Goal: Transaction & Acquisition: Purchase product/service

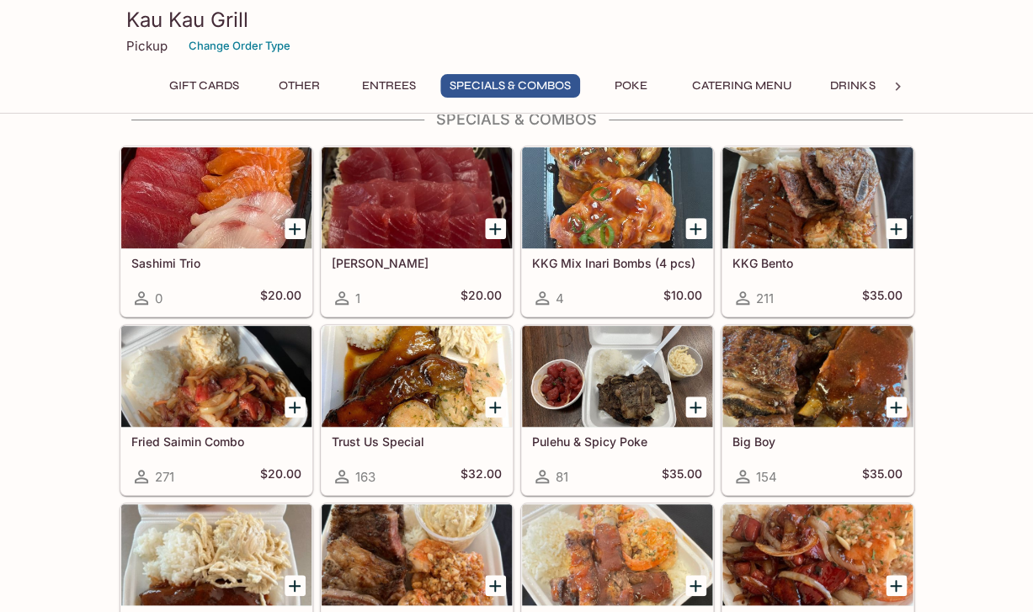
scroll to position [1731, 0]
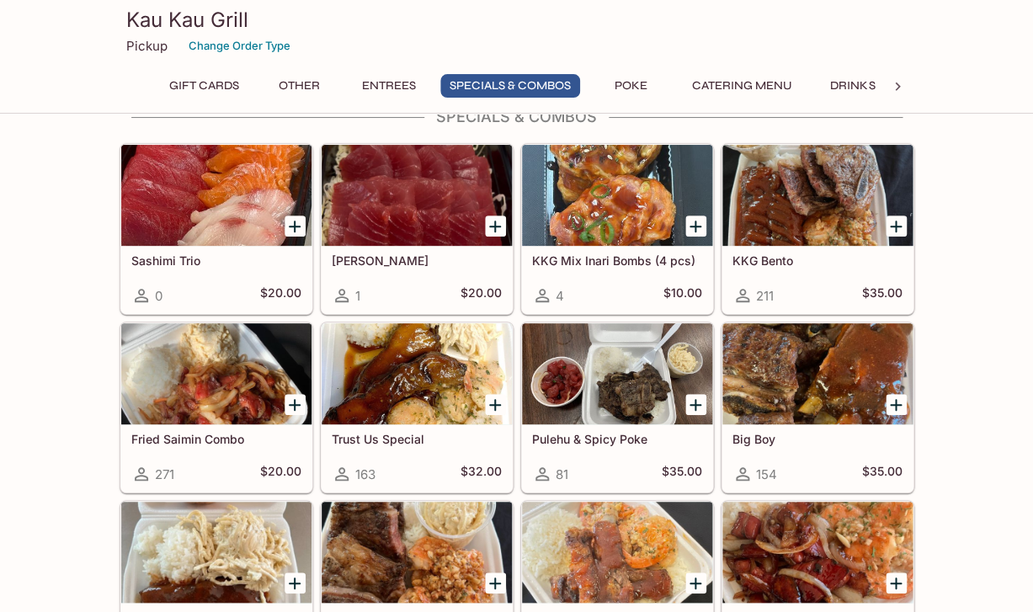
click at [421, 365] on div at bounding box center [417, 373] width 190 height 101
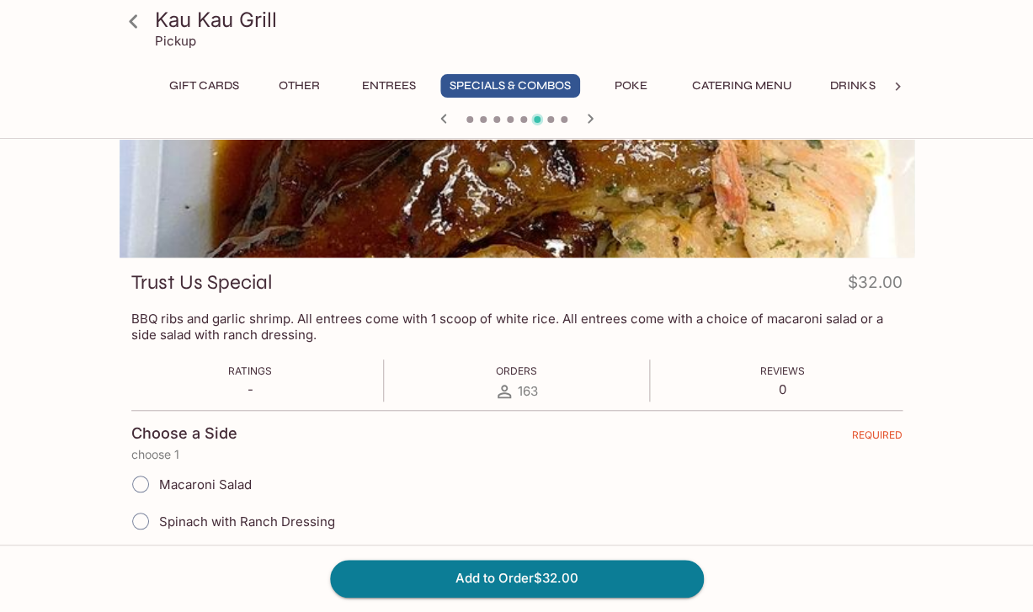
scroll to position [112, 0]
click at [141, 511] on input "Spinach with Ranch Dressing" at bounding box center [140, 519] width 35 height 35
radio input "true"
click at [375, 565] on button "Add to Order $32.00" at bounding box center [517, 578] width 374 height 37
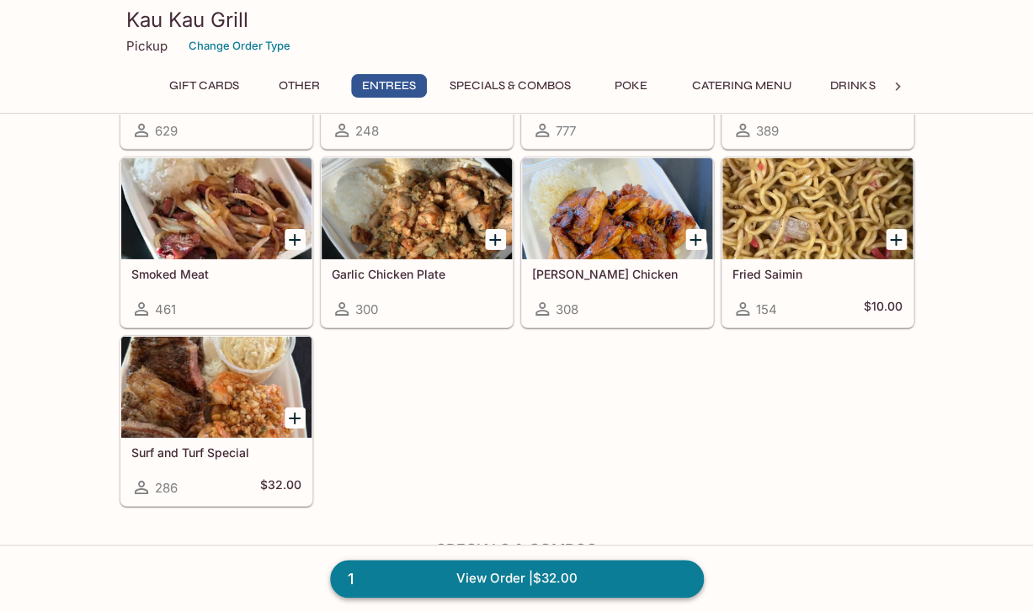
scroll to position [1309, 0]
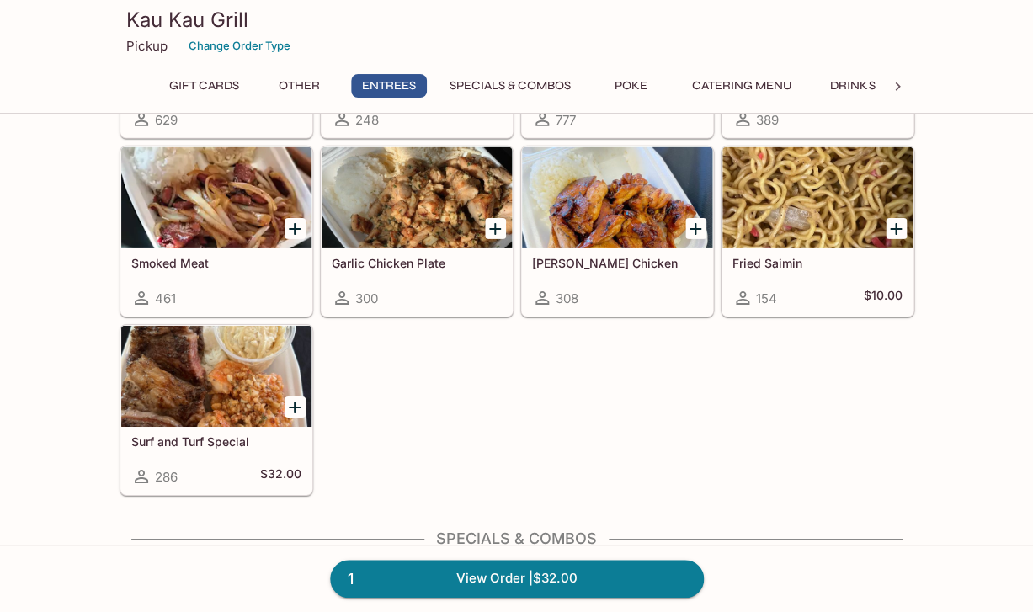
click at [297, 397] on icon "Add Surf and Turf Special" at bounding box center [294, 407] width 20 height 20
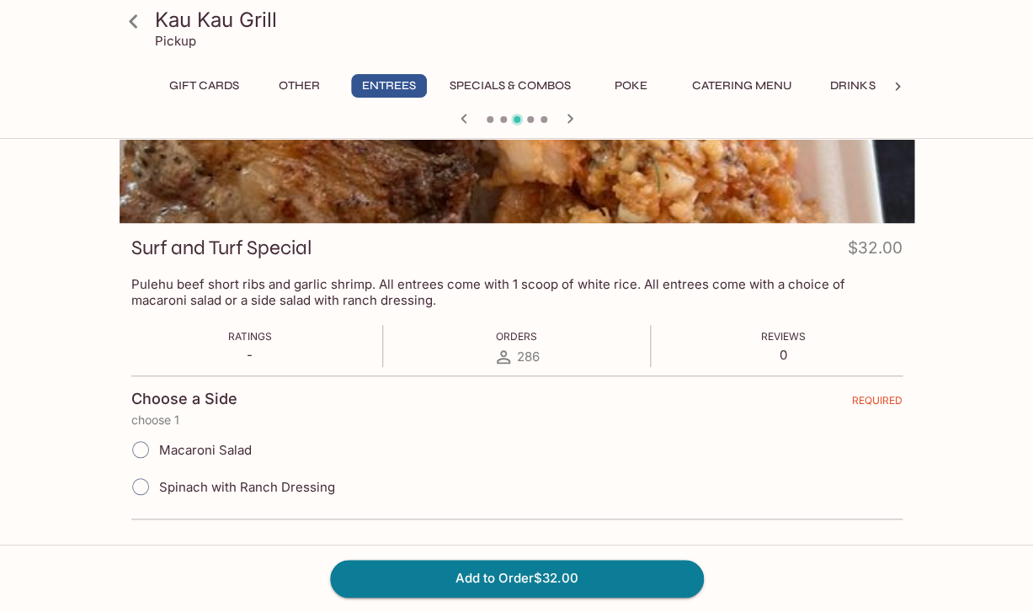
scroll to position [145, 0]
click at [141, 441] on input "Macaroni Salad" at bounding box center [140, 450] width 35 height 35
radio input "true"
click at [395, 570] on button "Add to Order $32.00" at bounding box center [517, 578] width 374 height 37
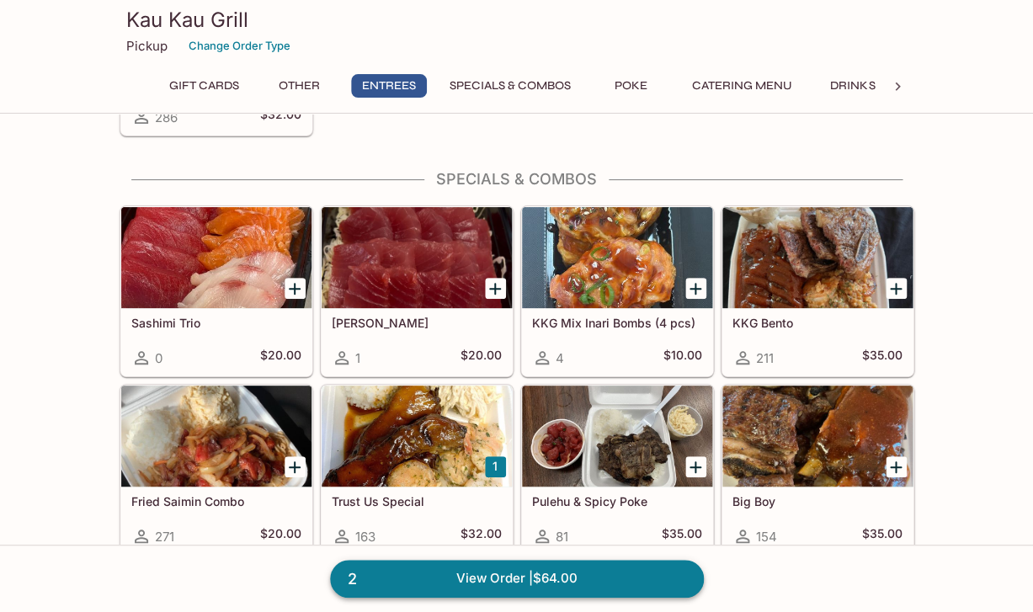
scroll to position [1670, 0]
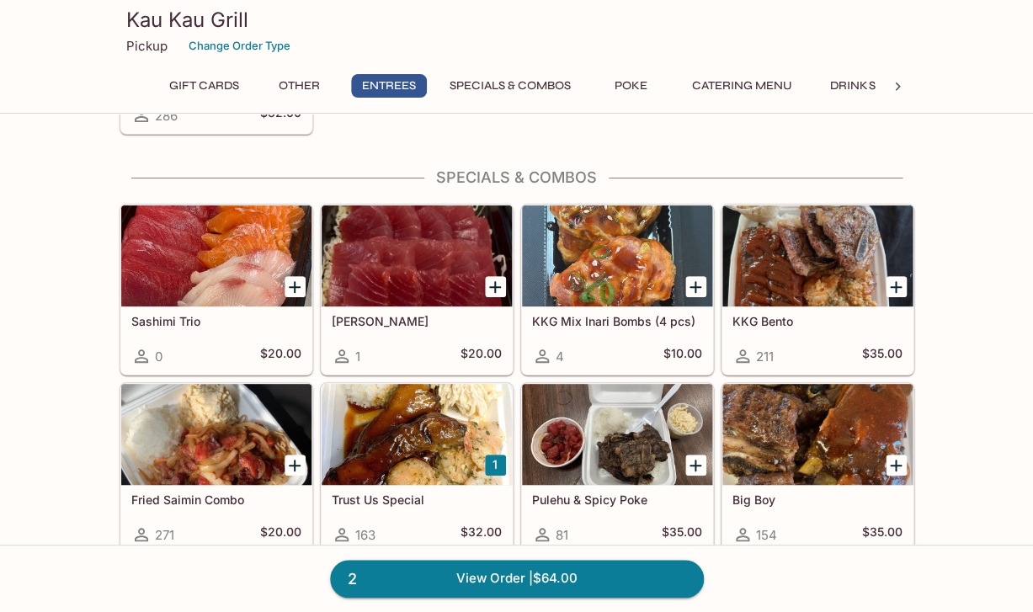
click at [771, 449] on div at bounding box center [817, 434] width 190 height 101
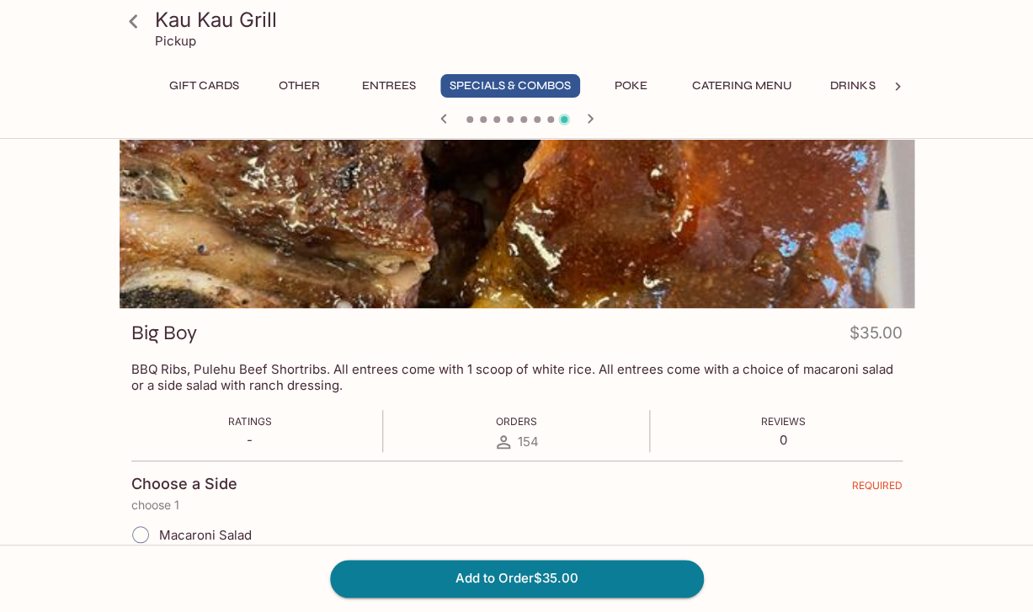
scroll to position [63, 0]
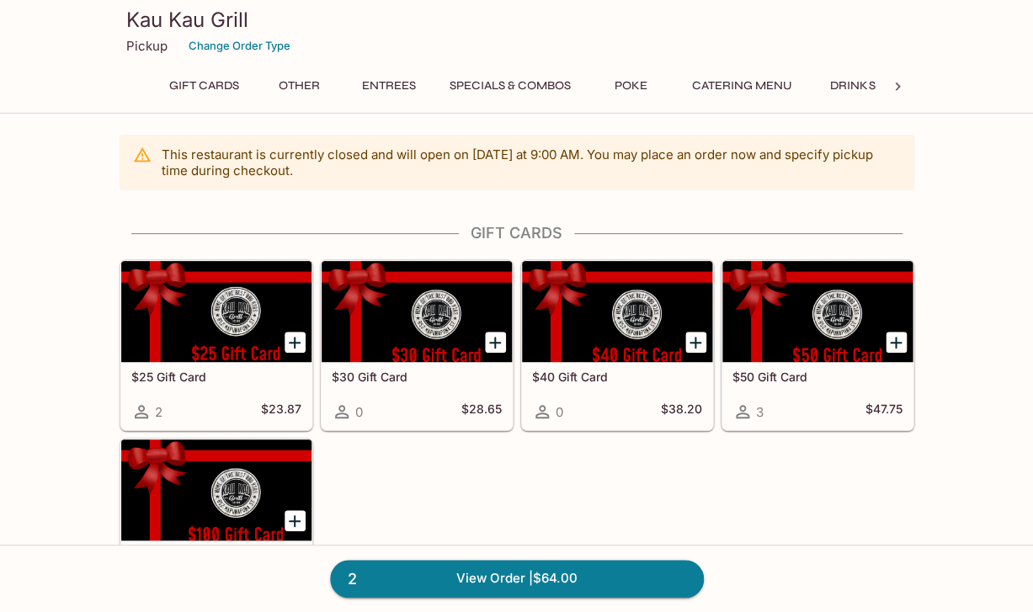
click at [394, 84] on button "Entrees" at bounding box center [389, 86] width 76 height 24
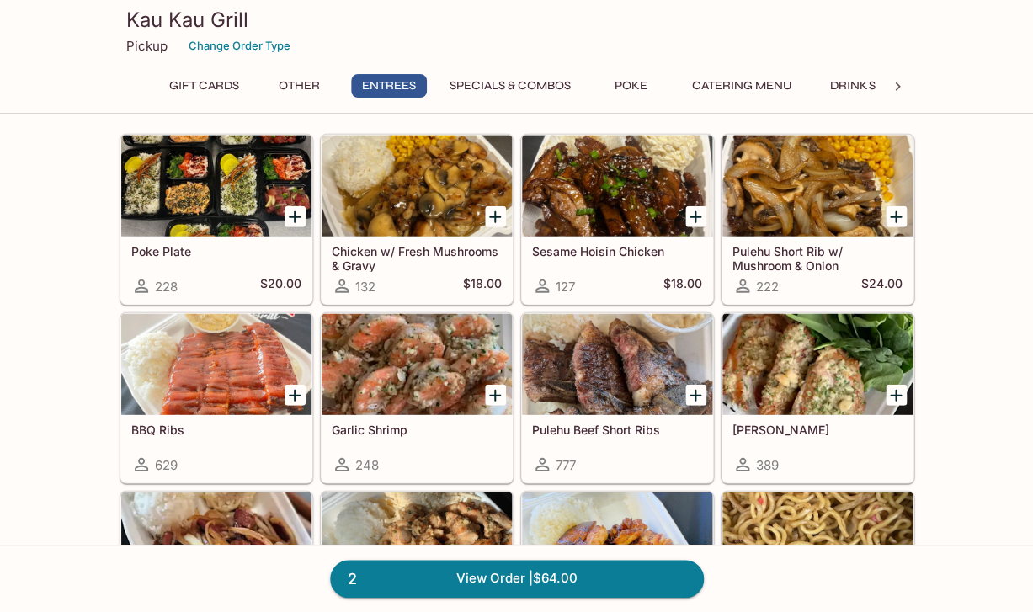
scroll to position [967, 0]
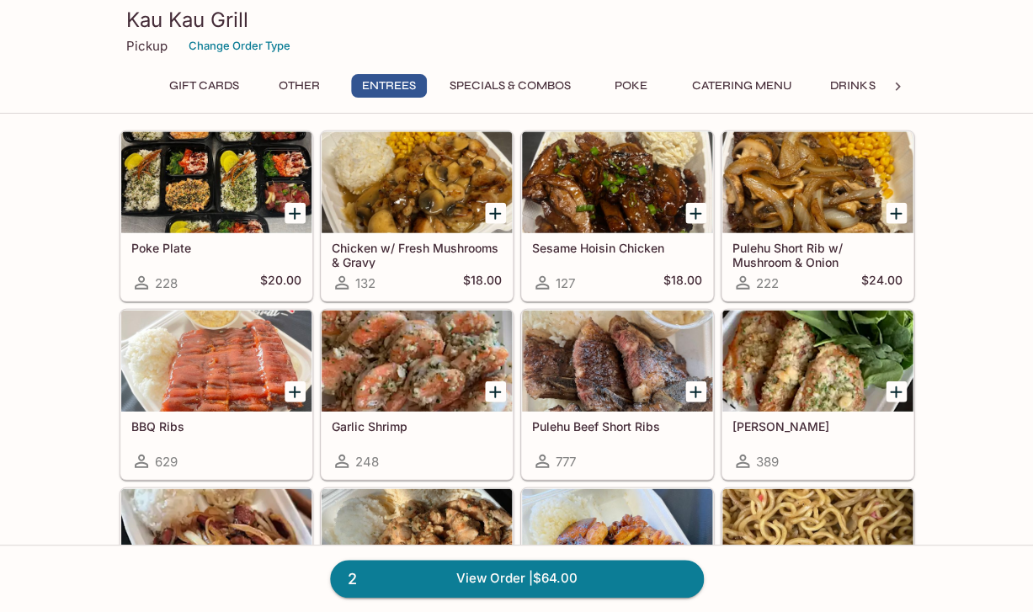
click at [430, 198] on div at bounding box center [417, 182] width 190 height 101
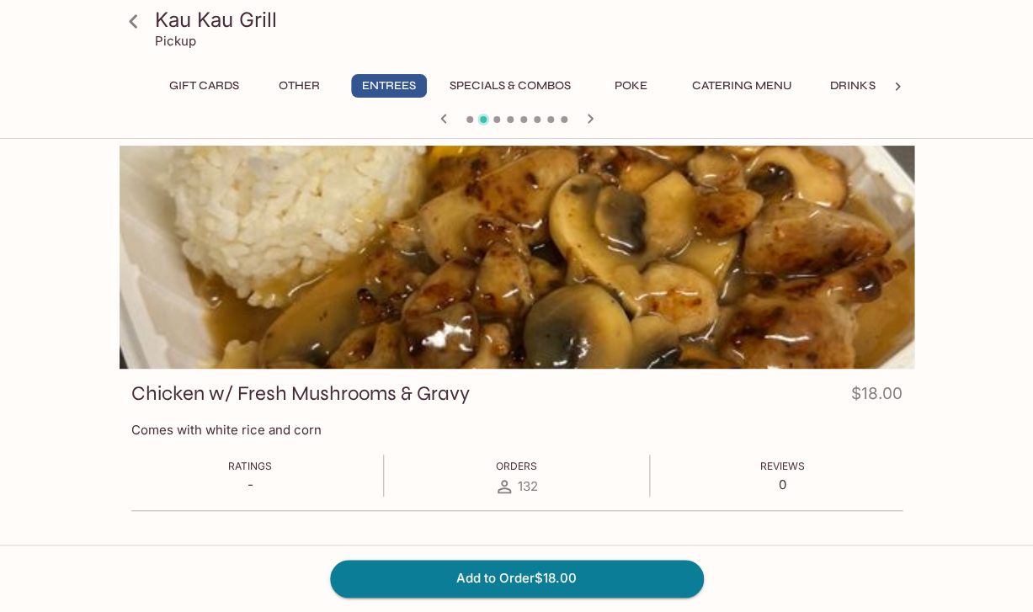
scroll to position [15, 0]
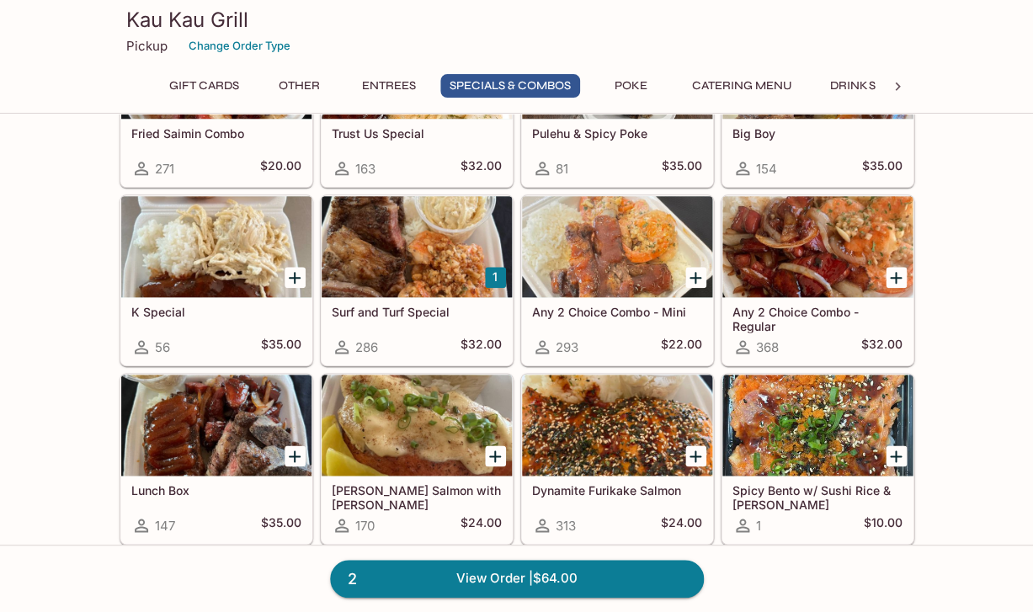
scroll to position [2037, 0]
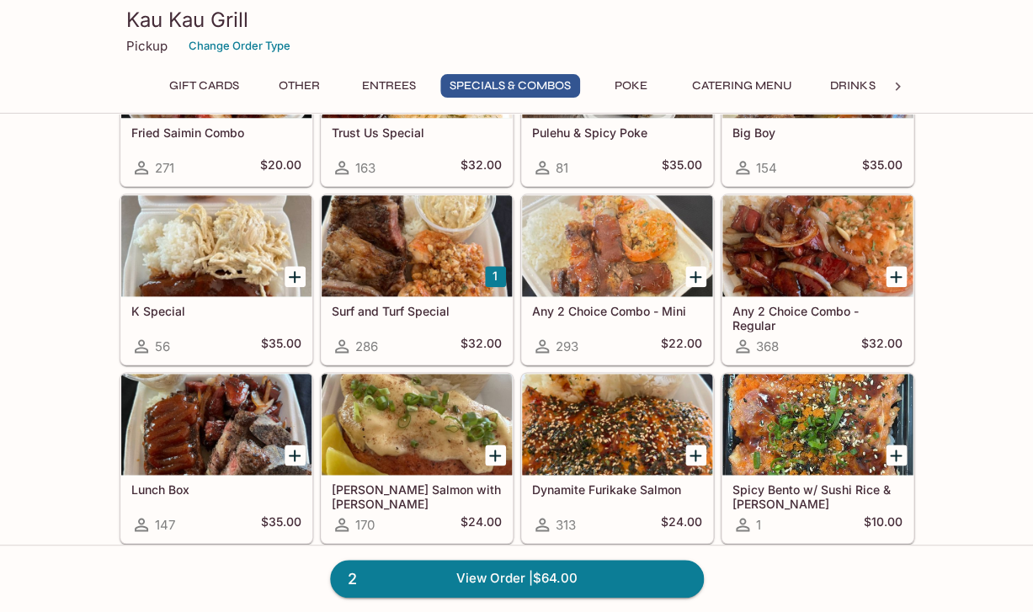
click at [183, 438] on div at bounding box center [216, 424] width 190 height 101
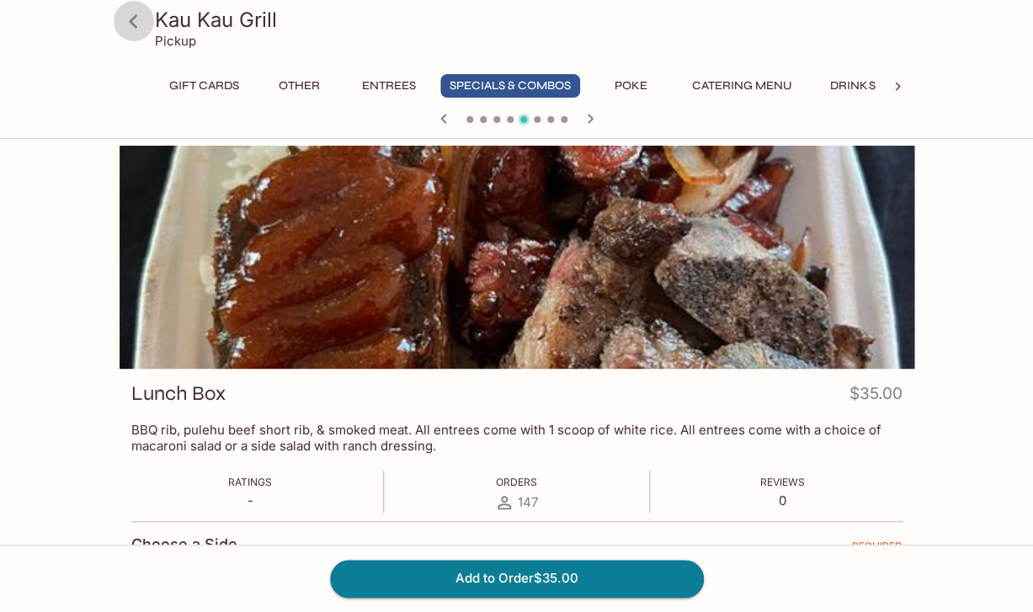
click at [132, 20] on icon at bounding box center [133, 20] width 8 height 13
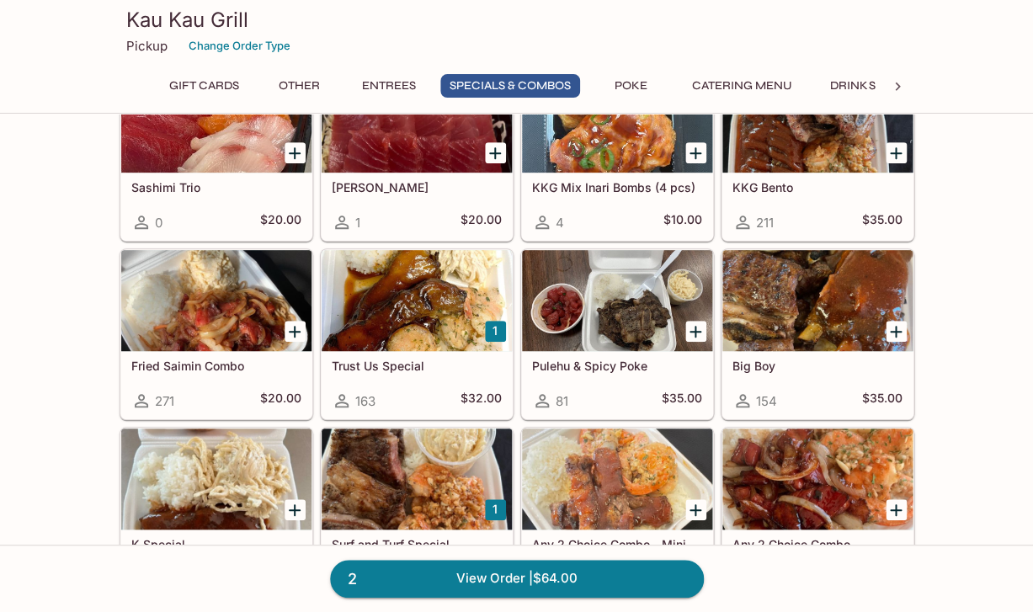
scroll to position [1804, 0]
click at [374, 306] on div at bounding box center [417, 300] width 190 height 101
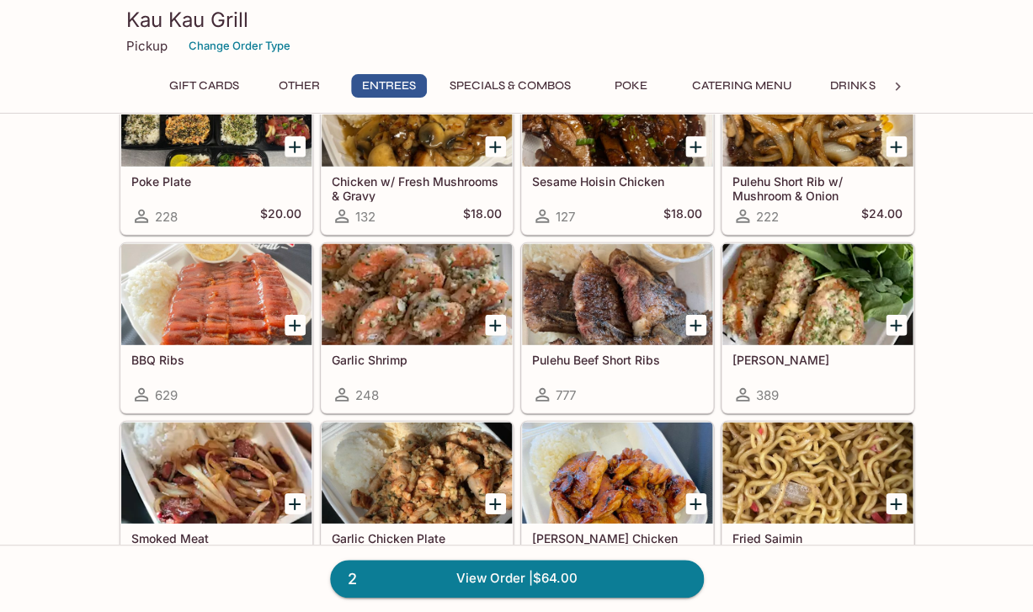
scroll to position [1037, 0]
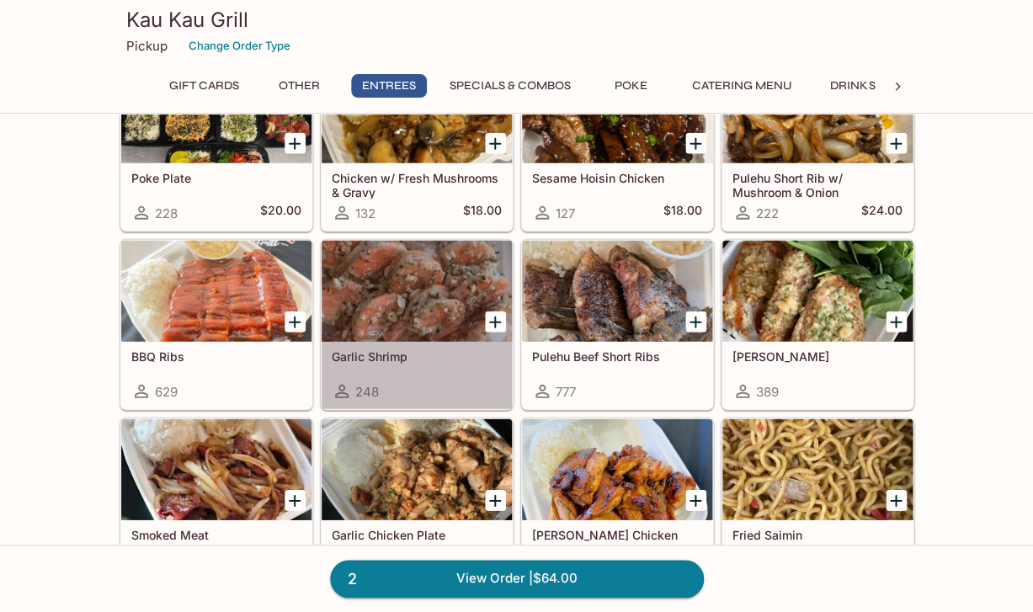
click at [396, 291] on div at bounding box center [417, 291] width 190 height 101
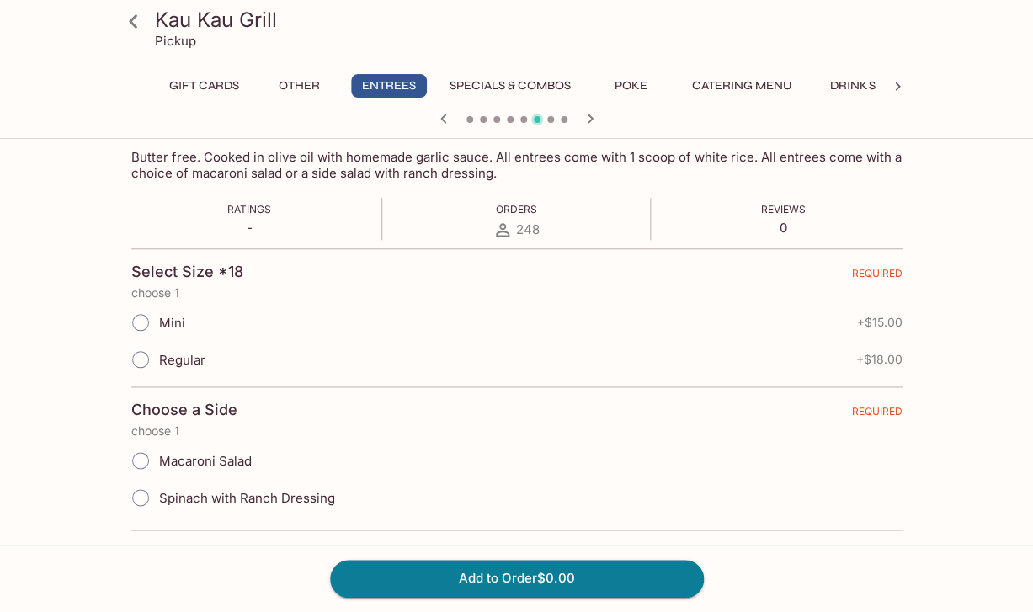
scroll to position [276, 0]
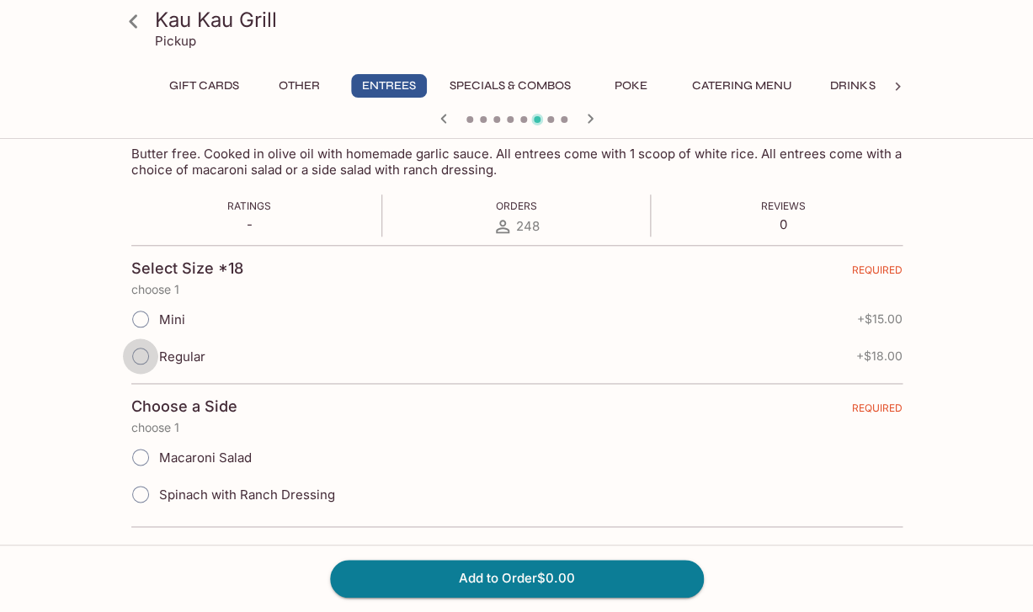
click at [146, 351] on input "Regular" at bounding box center [140, 355] width 35 height 35
radio input "true"
click at [141, 491] on input "Spinach with Ranch Dressing" at bounding box center [140, 493] width 35 height 35
radio input "true"
click at [397, 579] on button "Add to Order $18.00" at bounding box center [517, 578] width 374 height 37
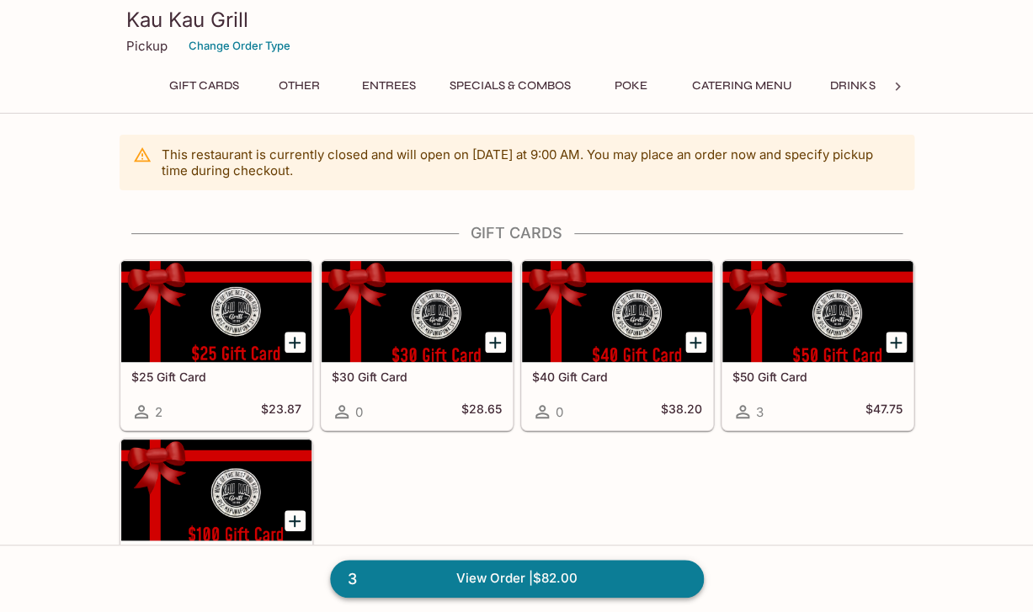
click at [563, 577] on link "3 View Order | $82.00" at bounding box center [517, 578] width 374 height 37
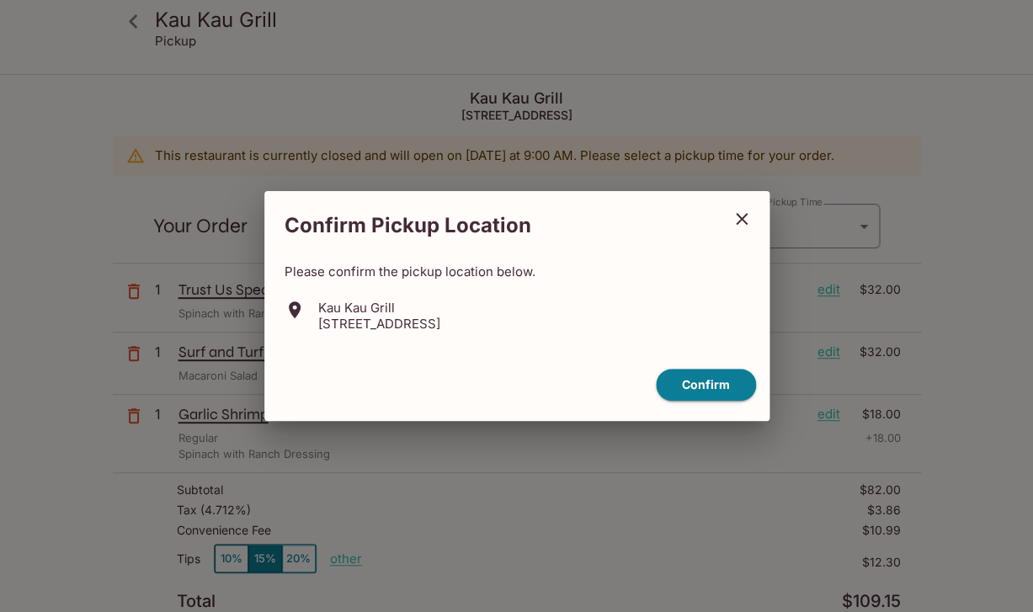
type input "2025-09-10T19:30:00.000000Z"
click at [698, 382] on button "Confirm" at bounding box center [706, 385] width 100 height 33
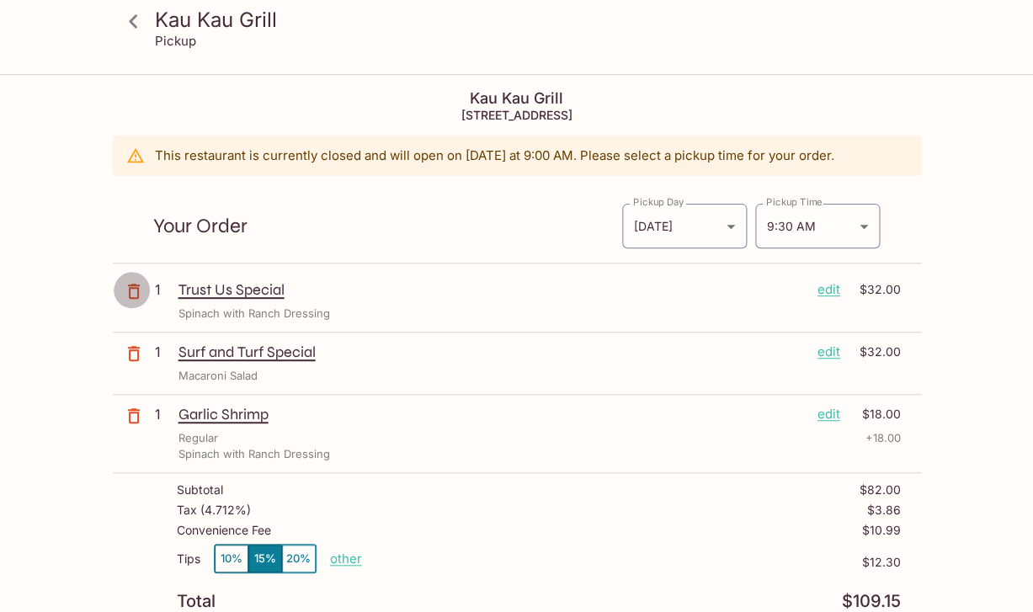
click at [135, 287] on icon "button" at bounding box center [134, 291] width 20 height 20
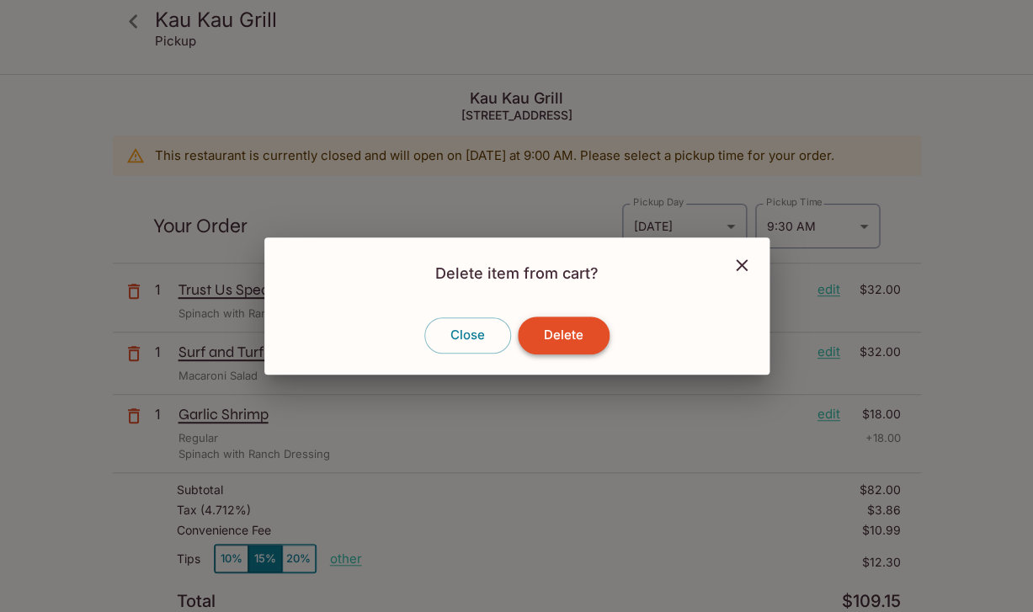
click at [556, 345] on button "Delete" at bounding box center [564, 334] width 92 height 37
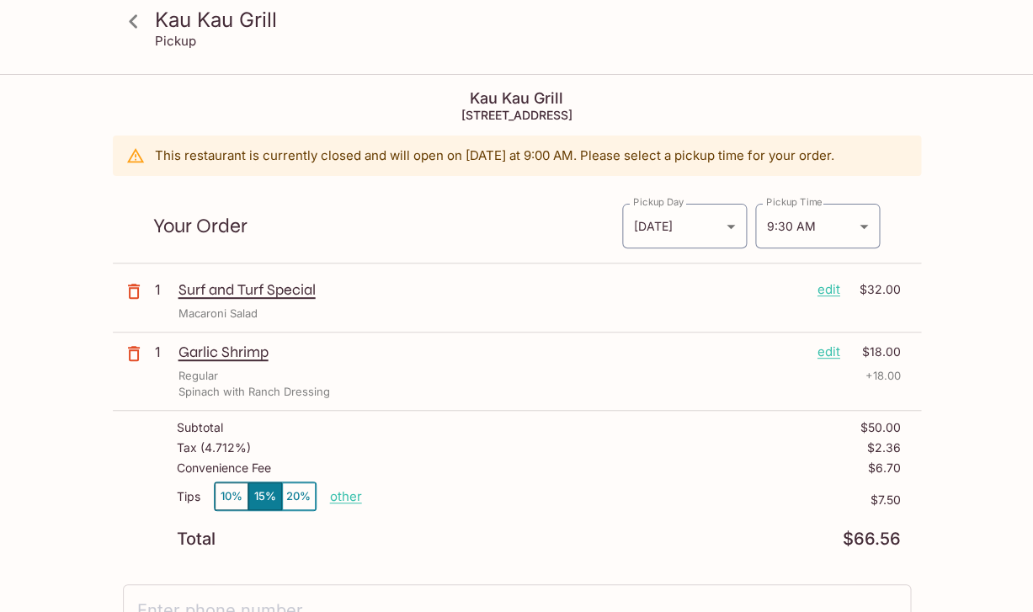
click at [135, 21] on icon at bounding box center [133, 21] width 29 height 29
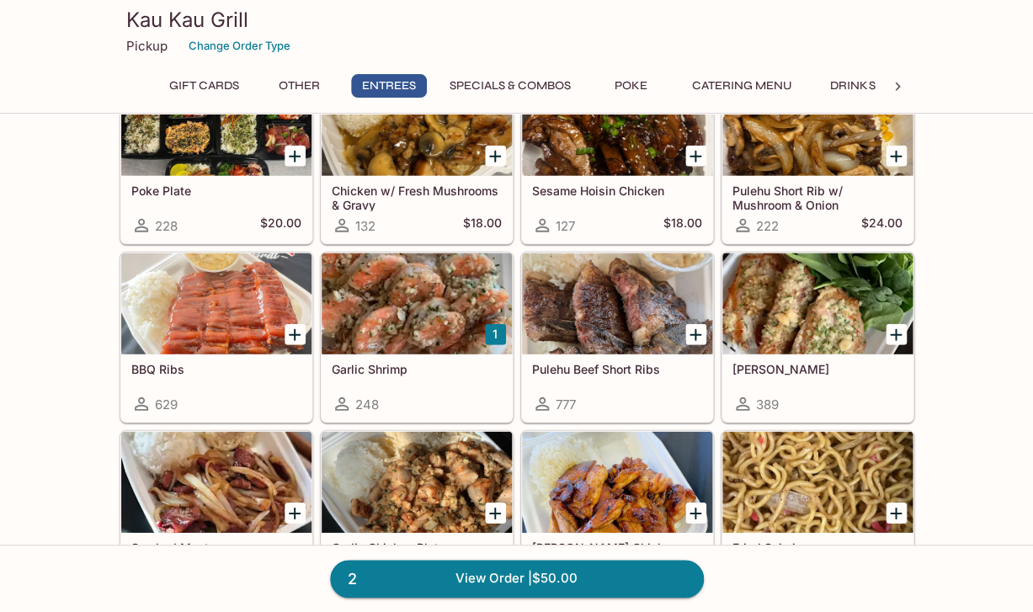
scroll to position [1025, 0]
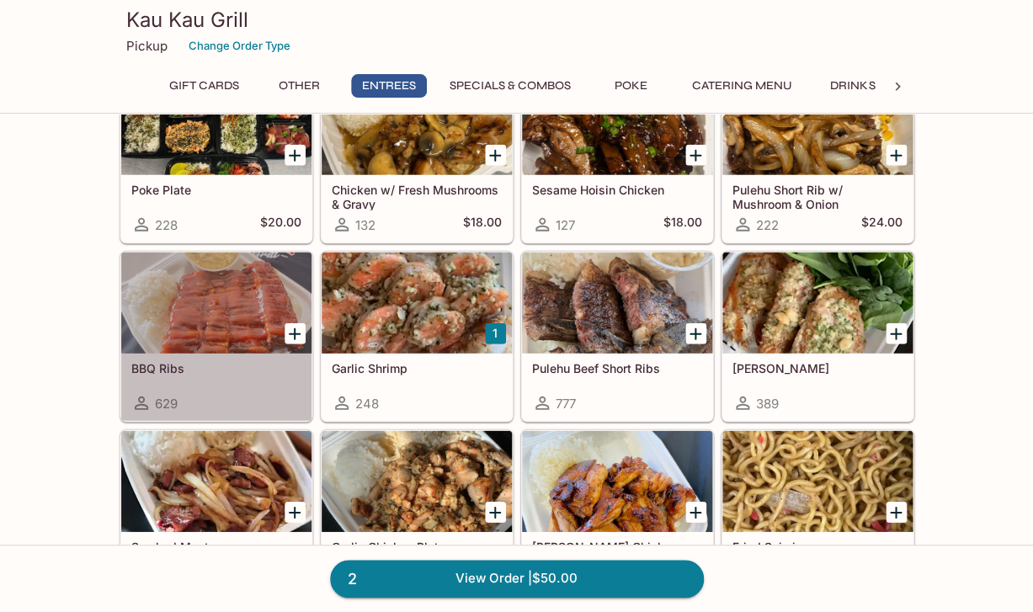
click at [212, 312] on div at bounding box center [216, 303] width 190 height 101
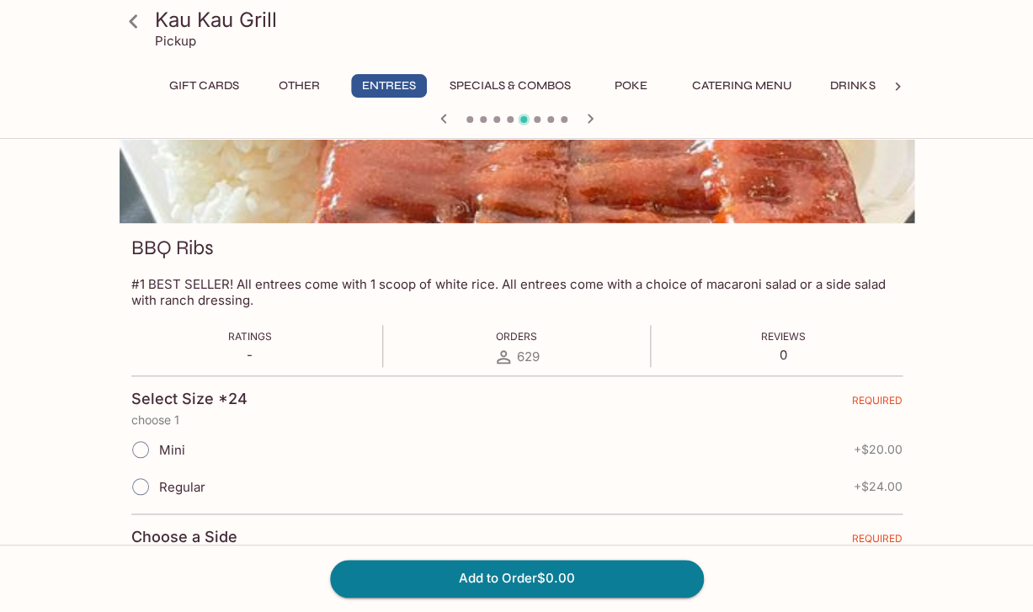
scroll to position [149, 0]
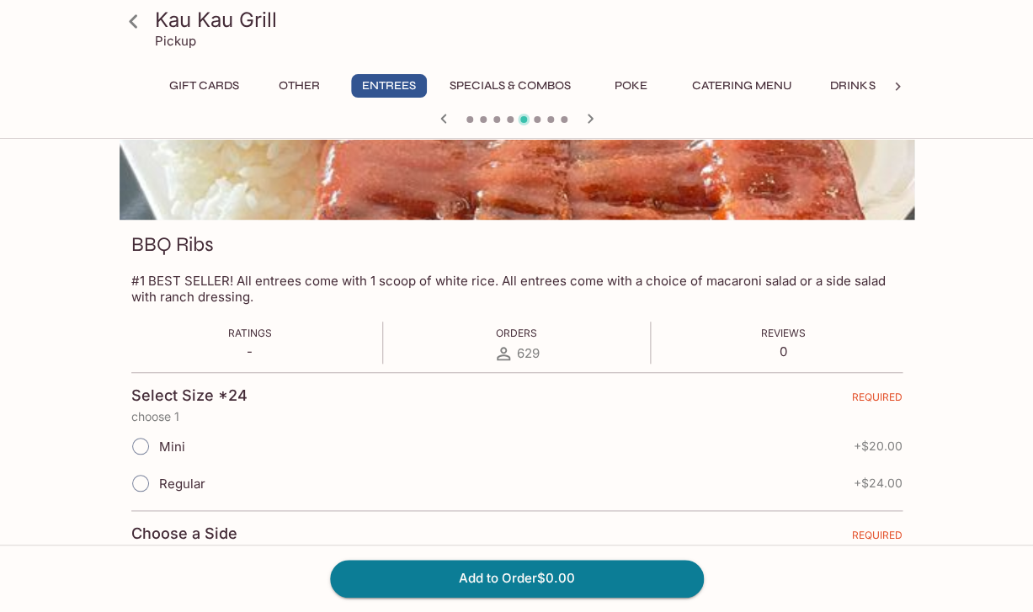
click at [136, 471] on input "Regular" at bounding box center [140, 482] width 35 height 35
radio input "true"
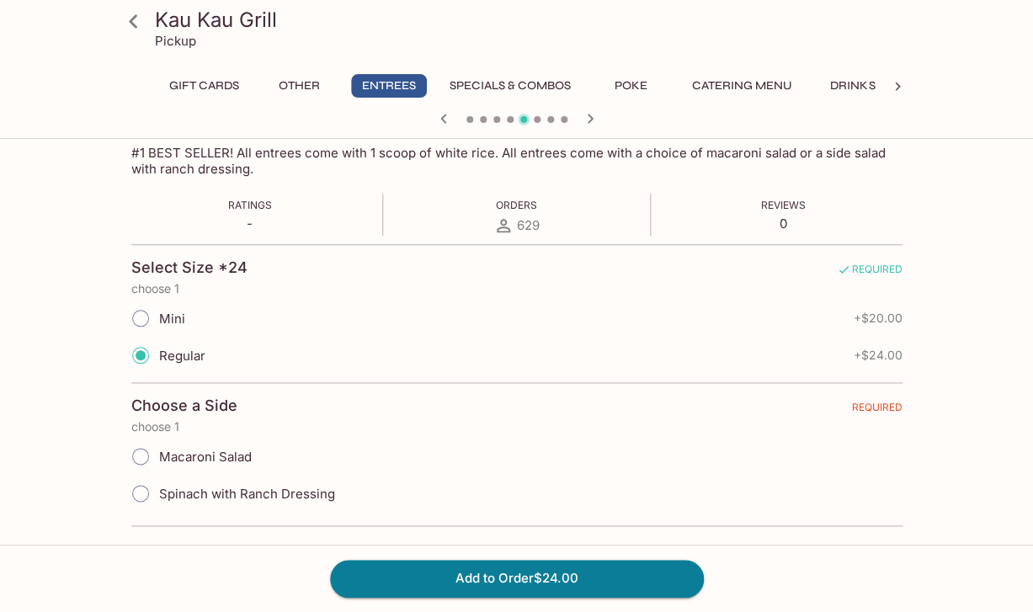
scroll to position [276, 0]
click at [146, 487] on input "Spinach with Ranch Dressing" at bounding box center [140, 493] width 35 height 35
radio input "true"
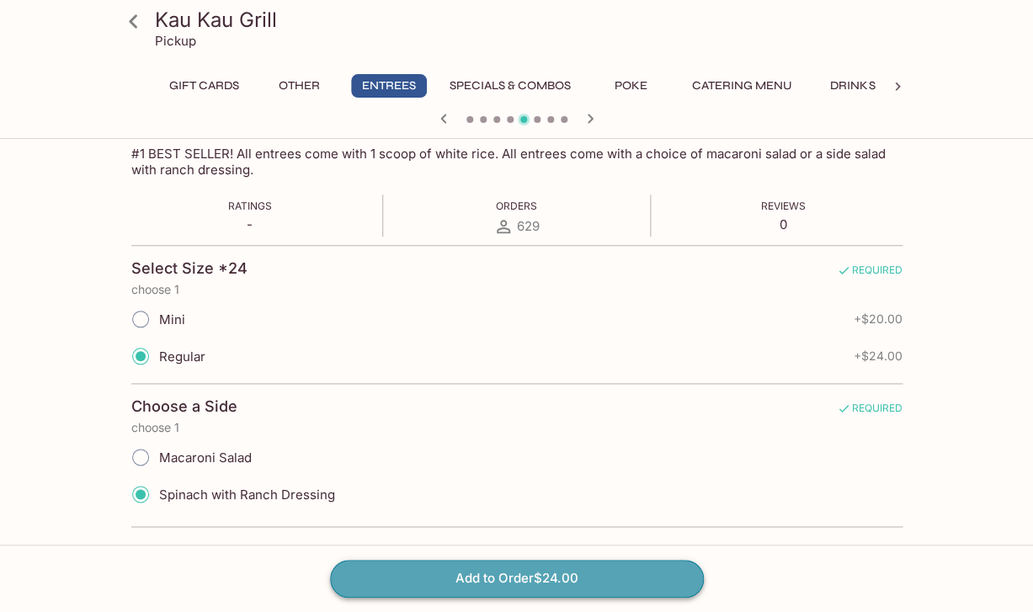
click at [364, 571] on button "Add to Order $24.00" at bounding box center [517, 578] width 374 height 37
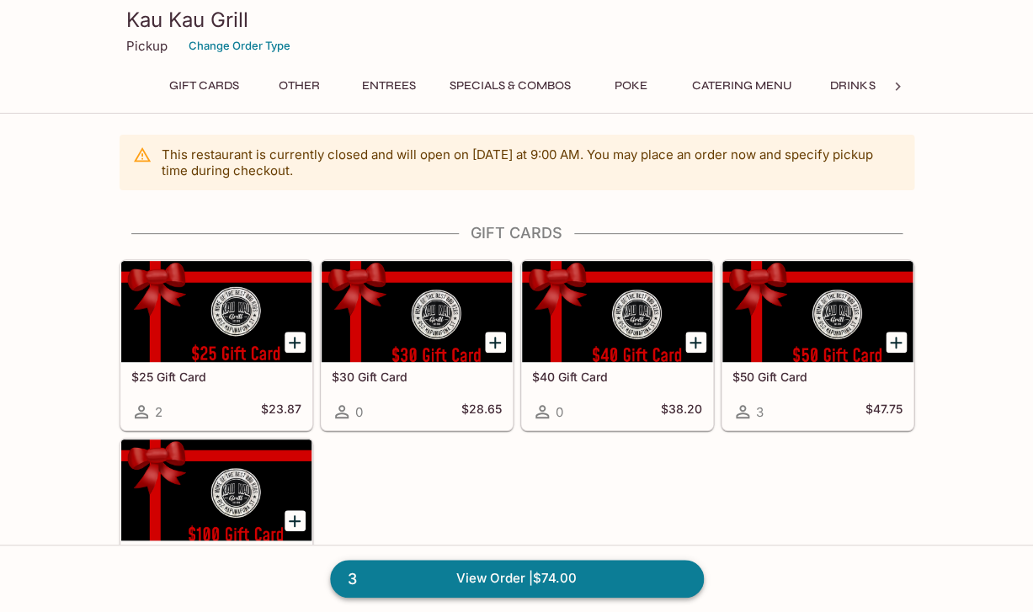
click at [641, 571] on link "3 View Order | $74.00" at bounding box center [517, 578] width 374 height 37
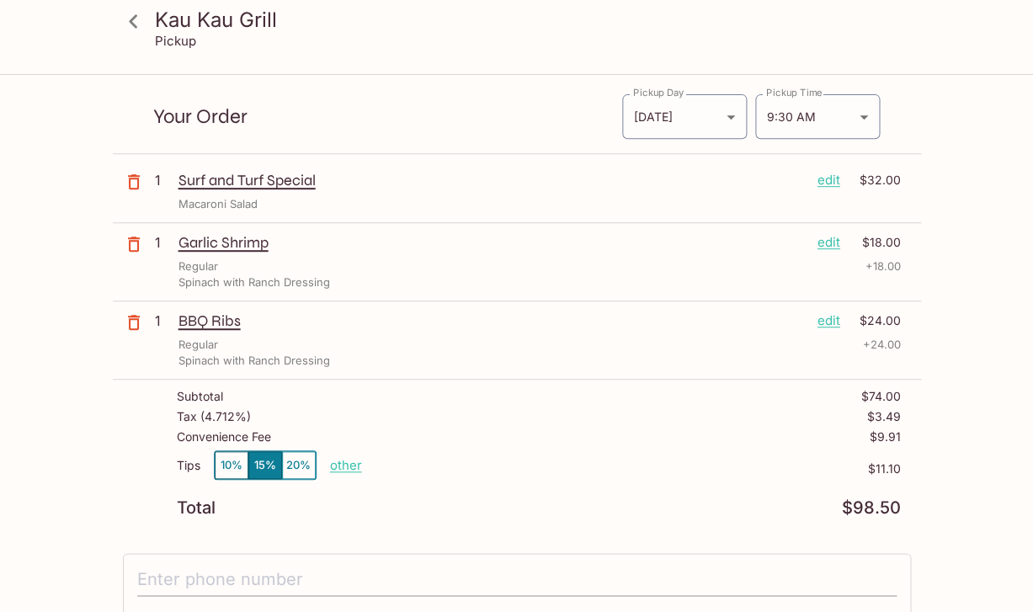
scroll to position [112, 0]
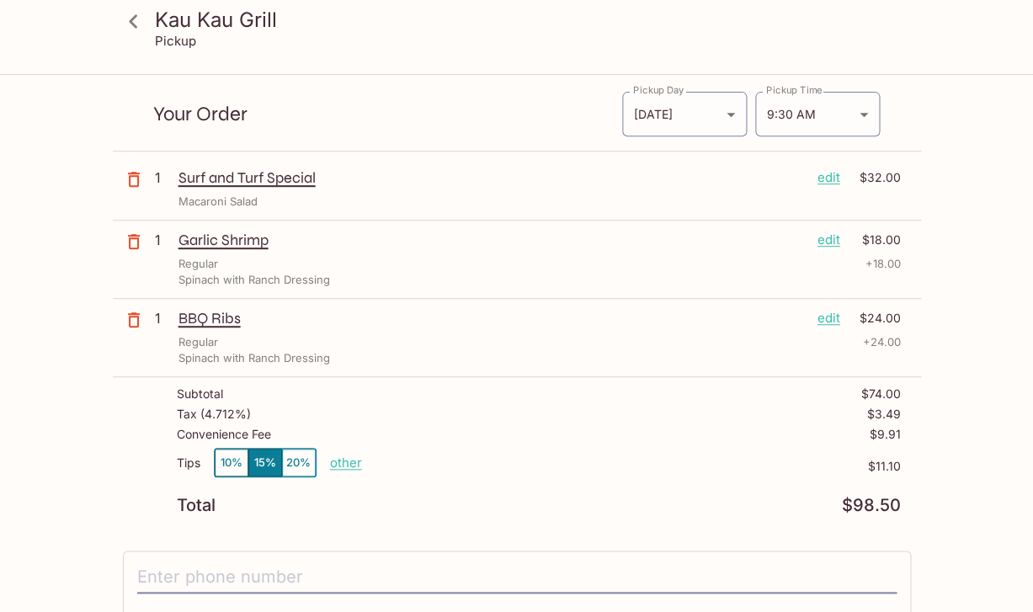
click at [237, 453] on button "10%" at bounding box center [232, 463] width 34 height 28
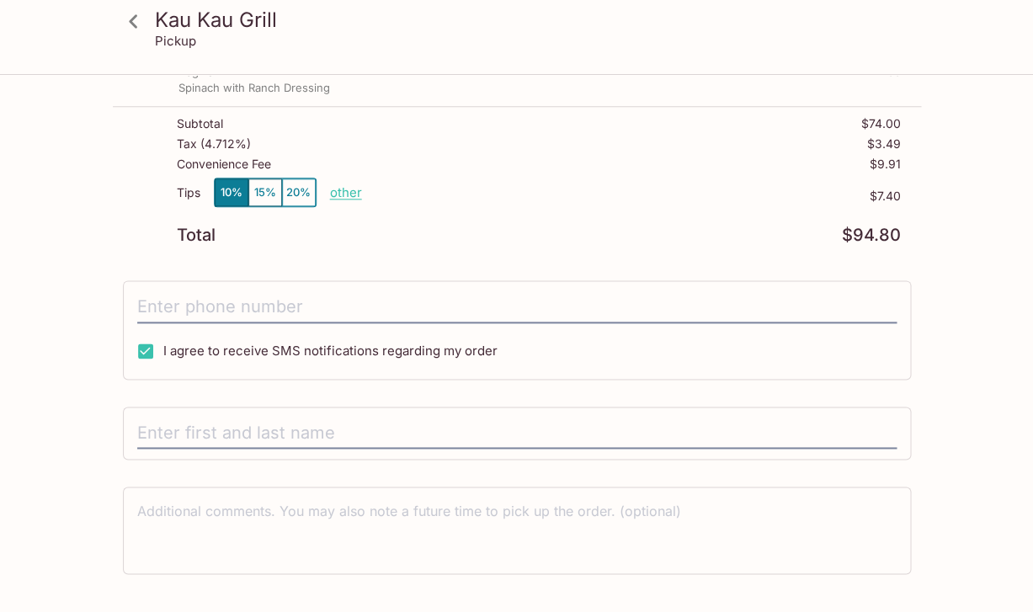
scroll to position [383, 0]
click at [443, 299] on input "tel" at bounding box center [516, 306] width 759 height 32
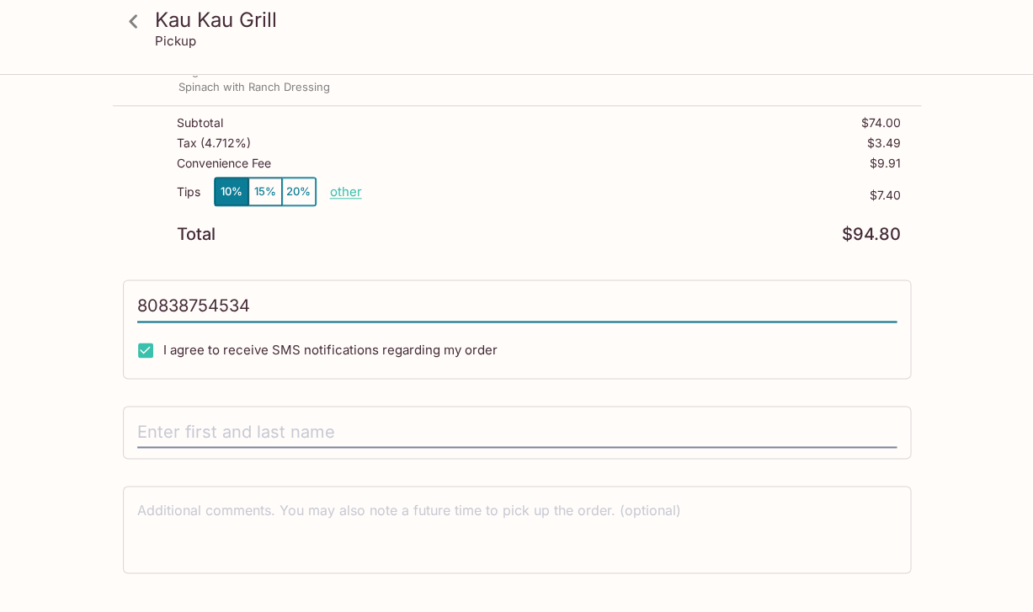
click at [165, 295] on input "80838754534" at bounding box center [516, 306] width 759 height 32
click at [168, 299] on input "80838754534" at bounding box center [516, 306] width 759 height 32
click at [211, 295] on input "80838754534" at bounding box center [516, 306] width 759 height 32
click at [200, 302] on input "80838754534" at bounding box center [516, 306] width 759 height 32
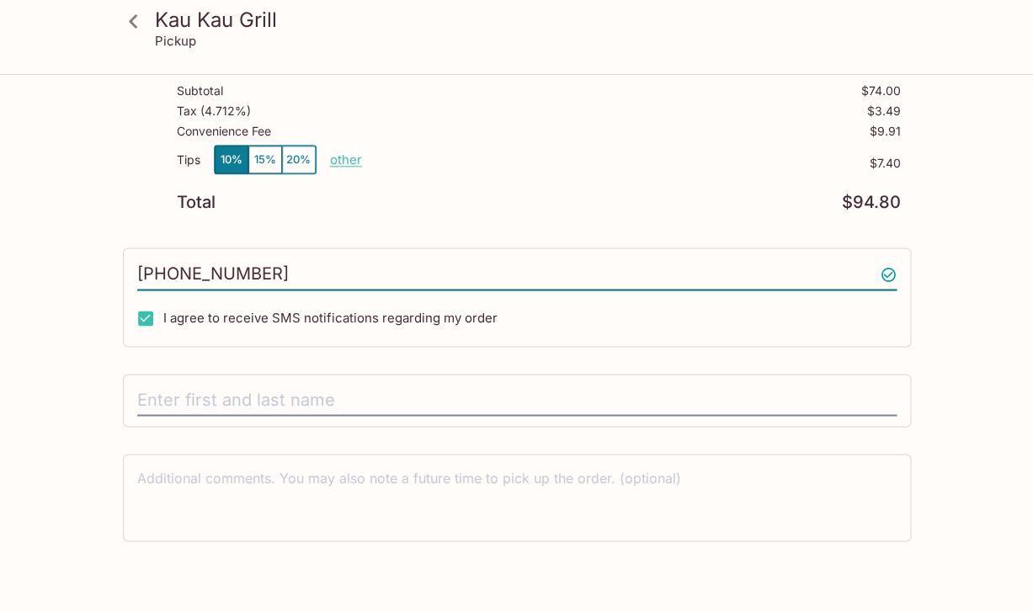
scroll to position [425, 0]
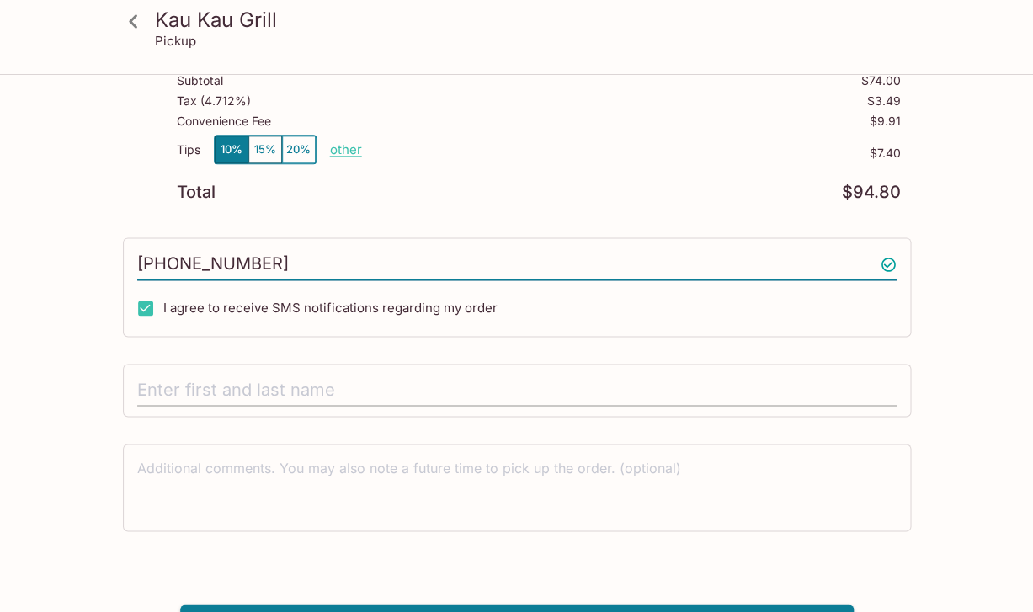
type input "(808) 387-5434"
click at [219, 385] on input "text" at bounding box center [516, 391] width 759 height 32
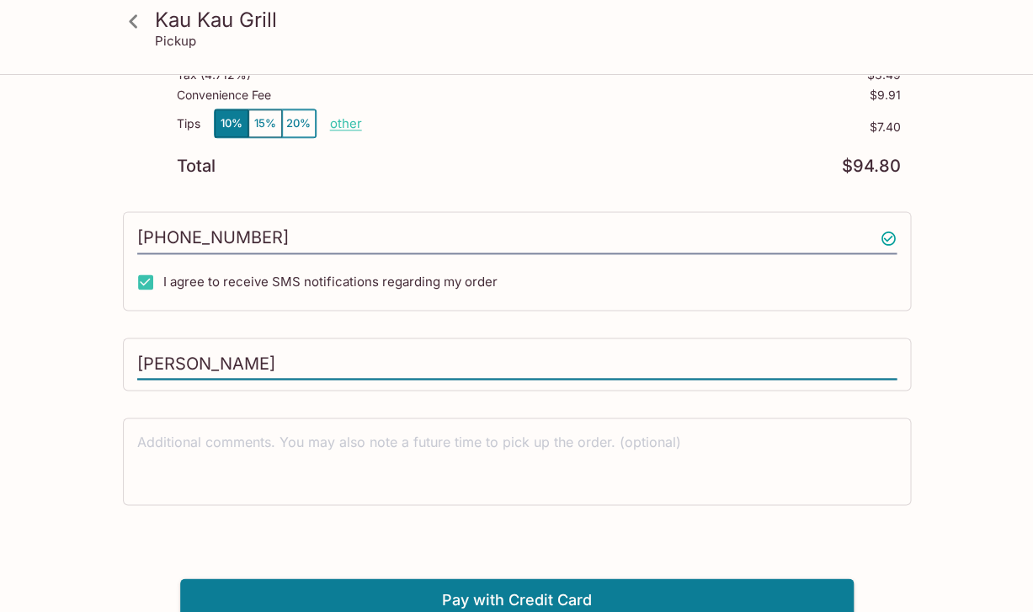
scroll to position [450, 0]
type input "Linda Nagatani"
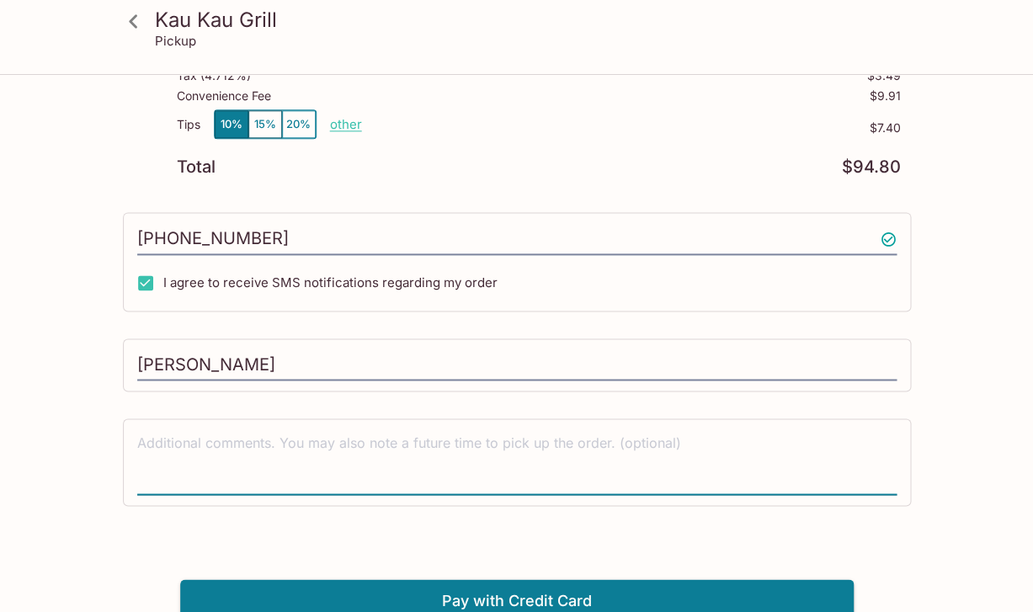
click at [222, 444] on textarea at bounding box center [516, 462] width 759 height 58
click at [264, 123] on button "15%" at bounding box center [265, 124] width 34 height 28
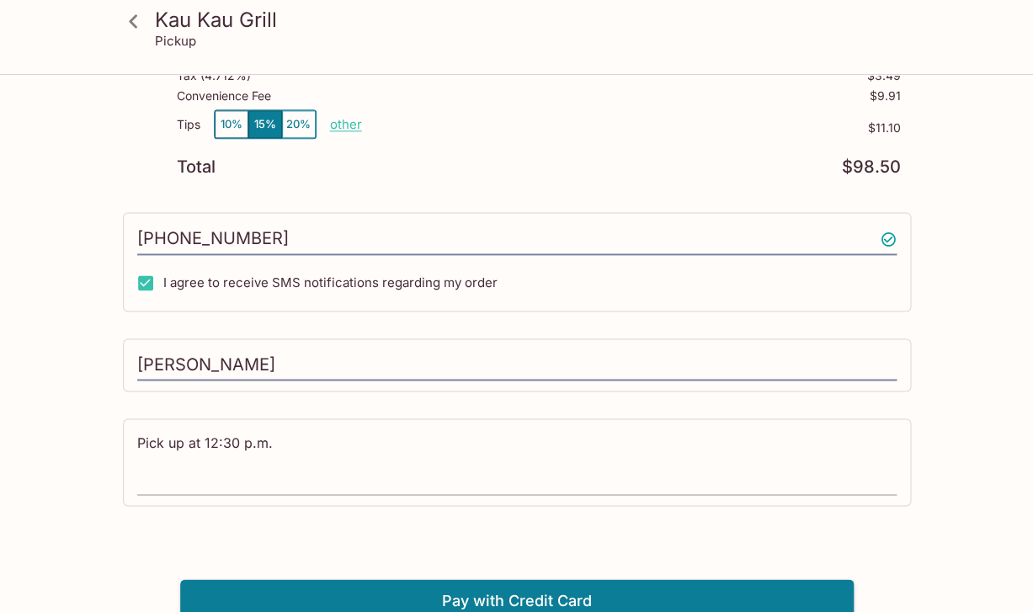
click at [226, 433] on textarea "Pick up at 12:30 p.m." at bounding box center [516, 462] width 759 height 58
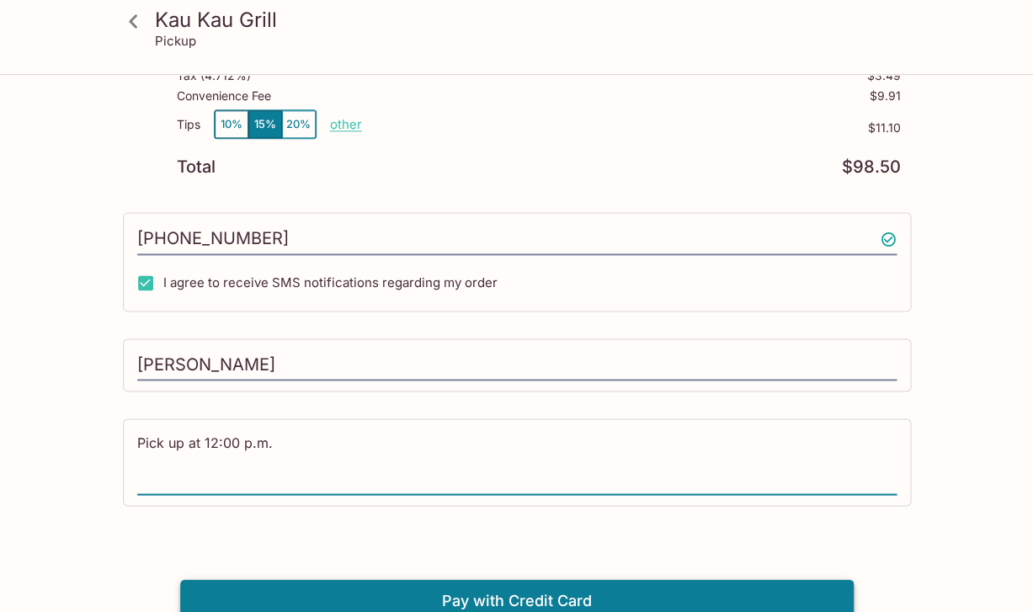
type textarea "Pick up at 12:00 p.m."
click at [370, 585] on button "Pay with Credit Card" at bounding box center [516, 600] width 673 height 42
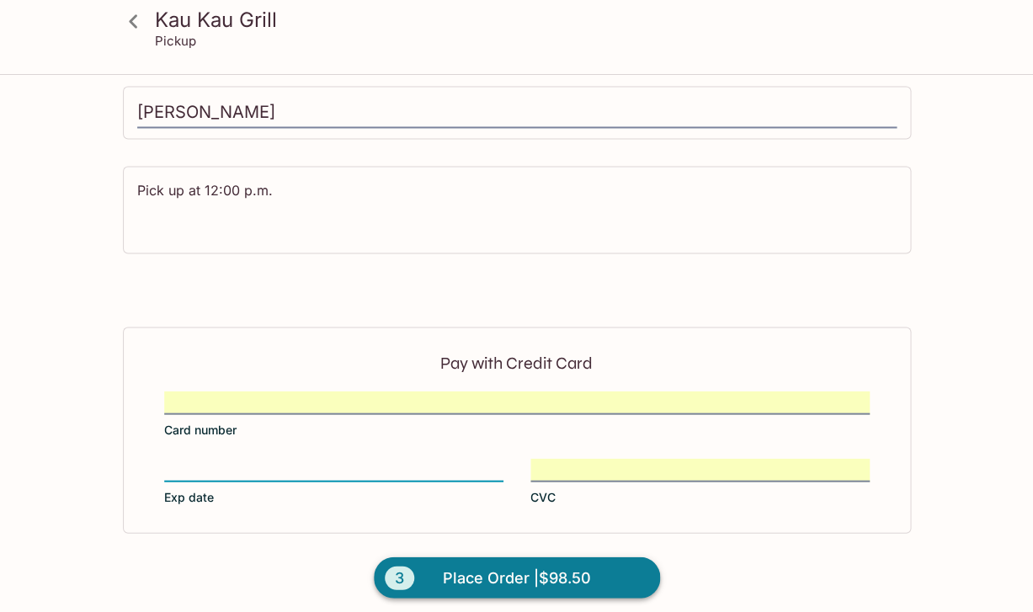
scroll to position [702, 0]
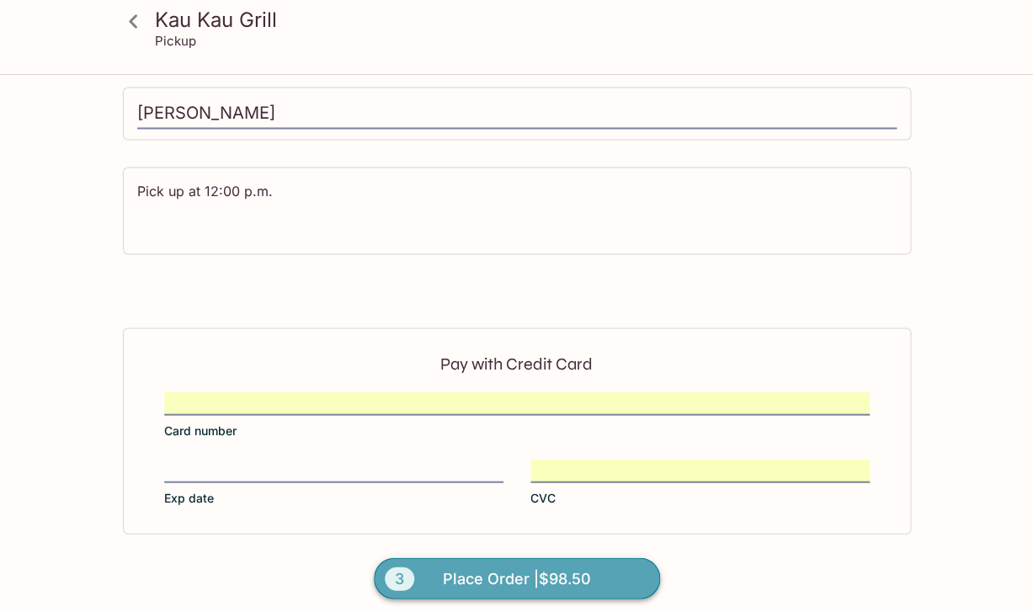
click at [581, 575] on span "Place Order | $98.50" at bounding box center [517, 578] width 148 height 27
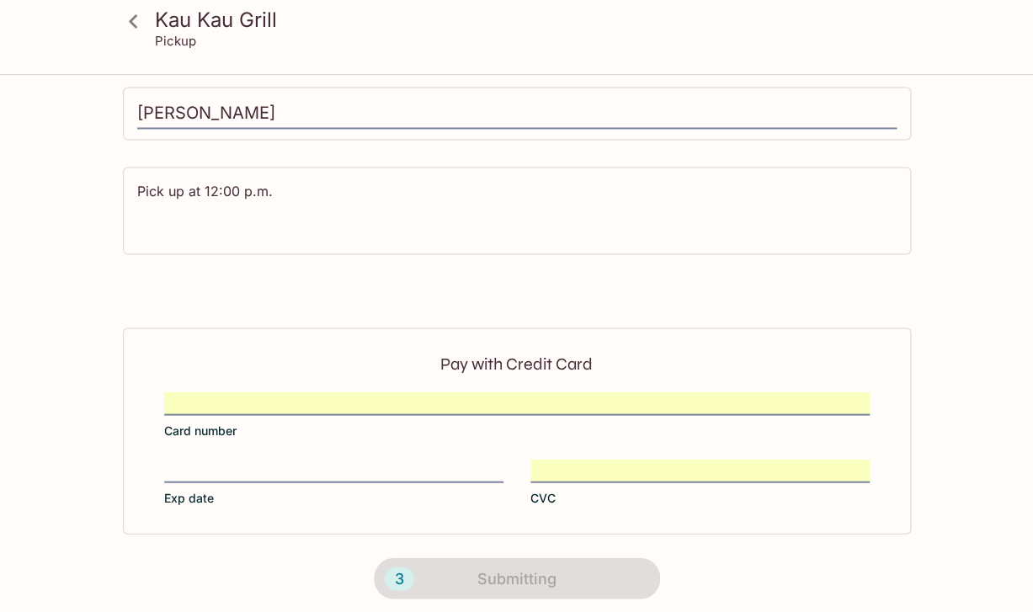
scroll to position [360, 0]
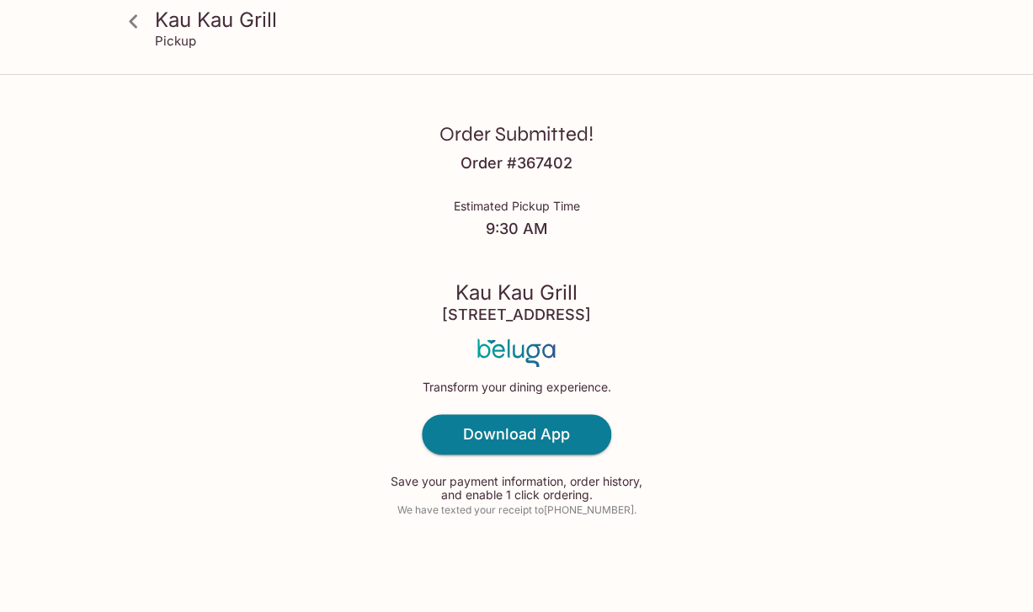
click at [550, 224] on h4 "9:30 AM" at bounding box center [517, 229] width 126 height 19
click at [534, 199] on p "Estimated Pickup Time" at bounding box center [517, 205] width 126 height 13
click at [139, 23] on icon at bounding box center [133, 21] width 29 height 29
